Goal: Task Accomplishment & Management: Complete application form

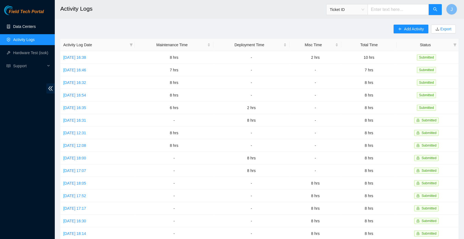
click at [21, 27] on link "Data Centers" at bounding box center [24, 26] width 22 height 4
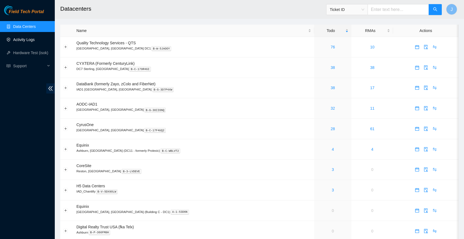
click at [35, 40] on link "Activity Logs" at bounding box center [24, 40] width 22 height 4
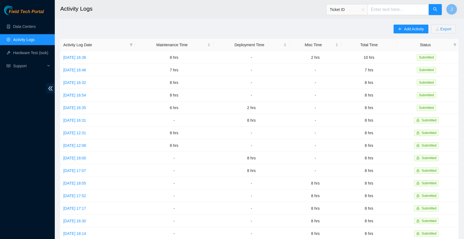
click at [369, 21] on main "Activity Logs Ticket ID J Add Activity Export Activity Log Date Maintenance Tim…" at bounding box center [259, 163] width 409 height 326
click at [410, 29] on span "Add Activity" at bounding box center [414, 29] width 20 height 6
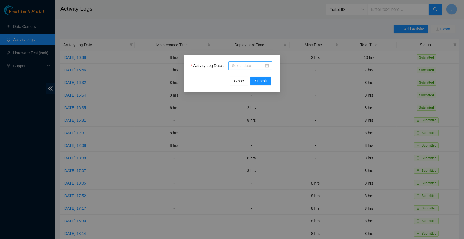
click at [268, 66] on div at bounding box center [250, 66] width 37 height 6
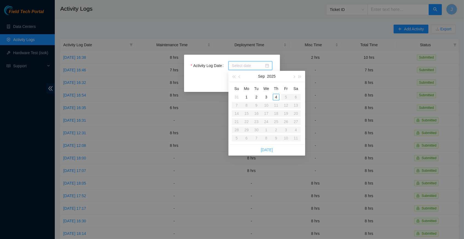
click at [269, 149] on link "Today" at bounding box center [267, 150] width 12 height 4
type input "2025-09-04"
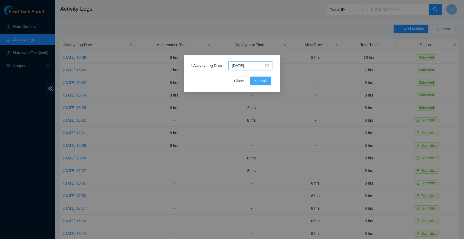
click at [263, 81] on span "Submit" at bounding box center [261, 81] width 12 height 6
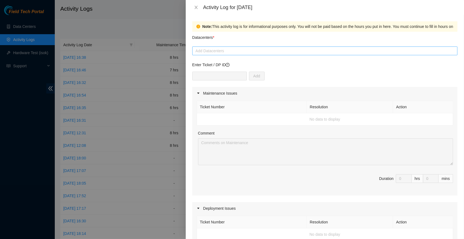
click at [230, 48] on div at bounding box center [325, 51] width 262 height 7
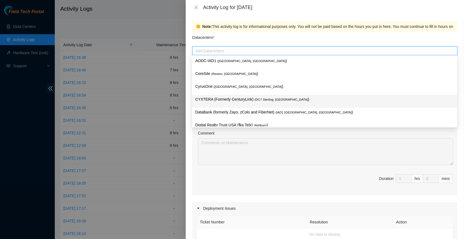
click at [266, 102] on p "CYXTERA (Formerly CenturyLink) ( DC7 Sterling, VA )" at bounding box center [324, 99] width 258 height 6
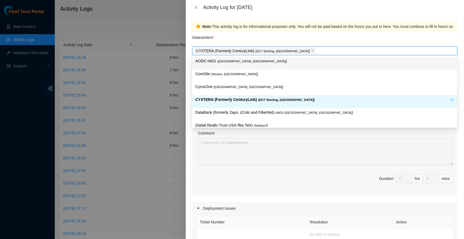
click at [311, 37] on div "Datacenters *" at bounding box center [324, 39] width 265 height 15
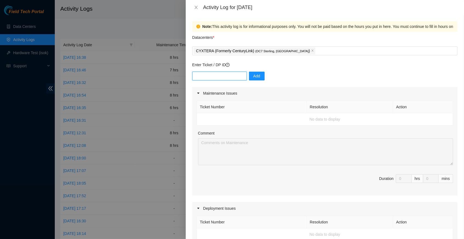
click at [214, 74] on input "text" at bounding box center [219, 76] width 54 height 9
paste input "B-V-5S6JKHZ"
type input "B-V-5S6JKHZ"
click at [260, 75] on span "Add" at bounding box center [256, 76] width 7 height 6
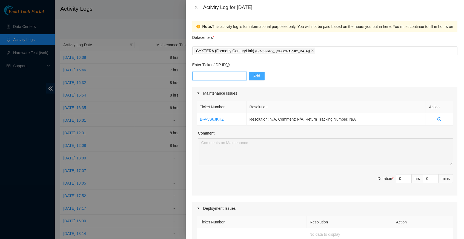
click at [217, 76] on input "text" at bounding box center [219, 76] width 54 height 9
paste input "B-W-13F76KV"
type input "B-W-13F76KV"
click at [256, 74] on span "Add" at bounding box center [256, 76] width 7 height 6
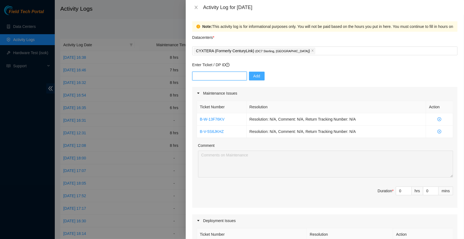
click at [220, 76] on input "text" at bounding box center [219, 76] width 54 height 9
paste input "B-W-13KI4SJ"
type input "B-W-13KI4SJ"
click at [257, 76] on span "Add" at bounding box center [256, 76] width 7 height 6
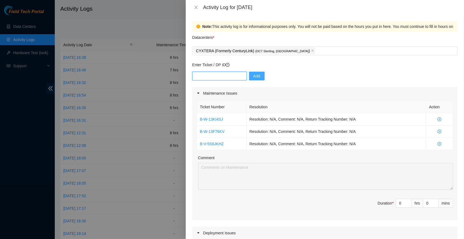
click at [215, 77] on input "text" at bounding box center [219, 76] width 54 height 9
paste input "B-W-13HIRP4"
type input "B-W-13HIRP4"
click at [258, 75] on span "Add" at bounding box center [256, 76] width 7 height 6
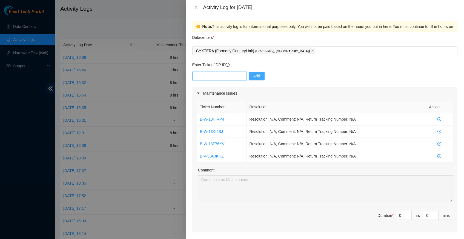
click at [221, 75] on input "text" at bounding box center [219, 76] width 54 height 9
paste input "B-V-5RP5186"
type input "B-V-5RP5186"
click at [254, 76] on span "Add" at bounding box center [256, 76] width 7 height 6
click at [216, 77] on input "text" at bounding box center [219, 76] width 54 height 9
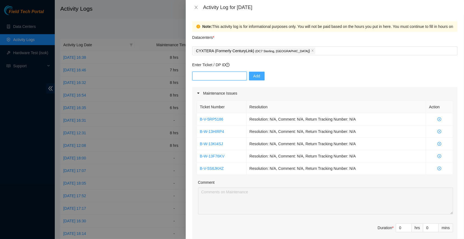
paste input "B-W-136OA3K"
type input "B-W-136OA3K"
click at [260, 74] on span "Add" at bounding box center [256, 76] width 7 height 6
click at [209, 75] on input "text" at bounding box center [219, 76] width 54 height 9
paste input "B-W-13UK4VH"
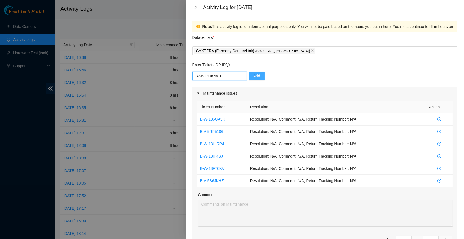
type input "B-W-13UK4VH"
click at [256, 76] on span "Add" at bounding box center [256, 76] width 7 height 6
click at [217, 76] on input "text" at bounding box center [219, 76] width 54 height 9
paste input "B-V-5TS4DTC"
type input "B-V-5TS4DTC"
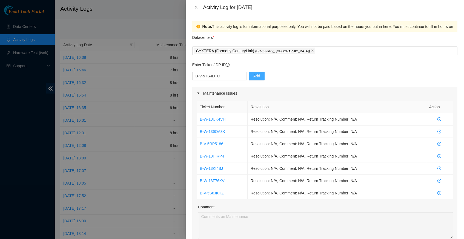
click at [258, 73] on span "Add" at bounding box center [256, 76] width 7 height 6
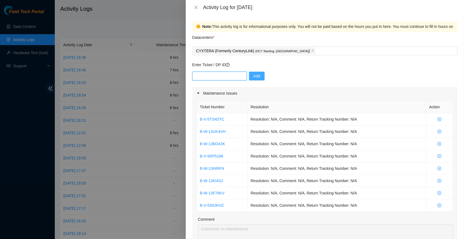
click at [224, 77] on input "text" at bounding box center [219, 76] width 54 height 9
paste input "B-V-5RS60RD"
type input "B-V-5RS60RD"
click at [258, 76] on span "Add" at bounding box center [256, 76] width 7 height 6
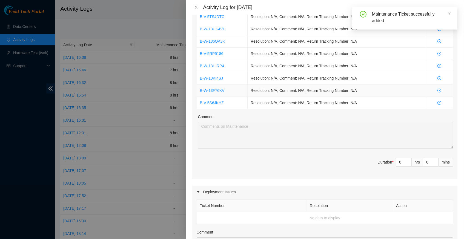
scroll to position [122, 0]
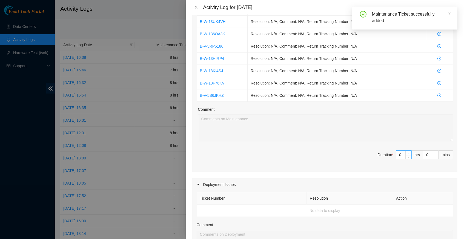
type input "1"
click at [409, 152] on span "up" at bounding box center [408, 153] width 3 height 3
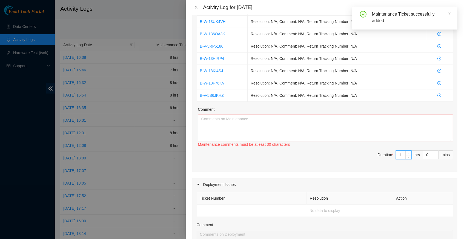
type input "2"
click at [409, 152] on span "up" at bounding box center [408, 153] width 3 height 3
type input "3"
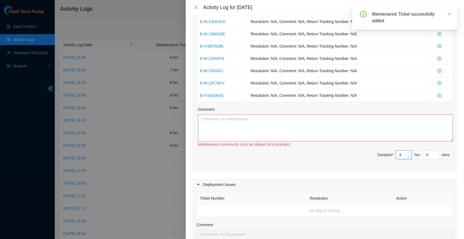
click at [409, 152] on span "up" at bounding box center [408, 153] width 3 height 3
type input "4"
click at [409, 152] on span "up" at bounding box center [408, 153] width 3 height 3
type input "5"
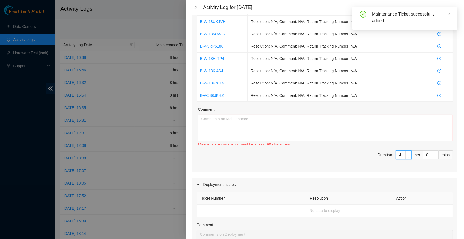
type input "5"
click at [409, 152] on span "up" at bounding box center [408, 153] width 3 height 3
type input "6"
click at [409, 152] on span "up" at bounding box center [408, 153] width 3 height 3
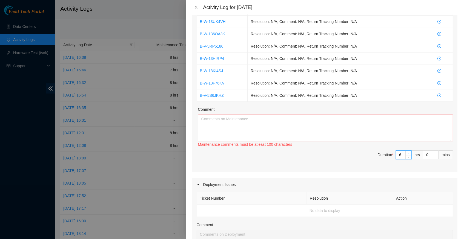
type input "7"
click at [409, 152] on span "up" at bounding box center [408, 153] width 3 height 3
type input "8"
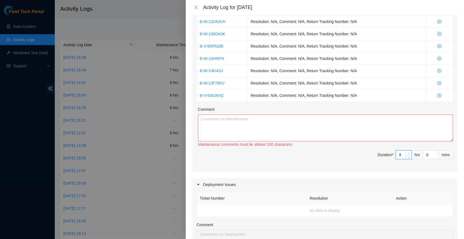
click at [409, 152] on span "up" at bounding box center [408, 153] width 3 height 3
click at [233, 111] on div "Comment" at bounding box center [325, 110] width 255 height 8
click at [228, 121] on textarea "Comment" at bounding box center [325, 128] width 255 height 27
paste textarea "B-V-5S6JKHZResolution: Replaced disk, Comment: verify rack and server verify sn…"
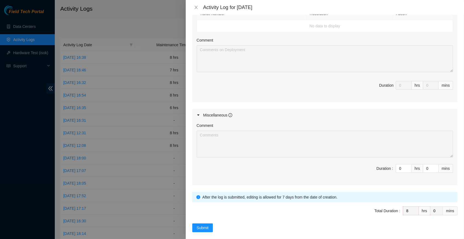
scroll to position [307, 0]
type textarea "B-V-5S6JKHZResolution: Replaced disk, Comment: verify rack and server verify sn…"
click at [208, 225] on span "Submit" at bounding box center [203, 228] width 12 height 6
